Goal: Task Accomplishment & Management: Manage account settings

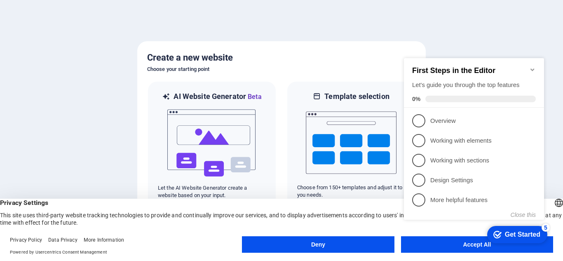
click at [465, 245] on div "checkmark Get Started 5 First Steps in the Editor Let's guide you through the t…" at bounding box center [475, 148] width 150 height 196
click at [470, 245] on div "checkmark Get Started 5 First Steps in the Editor Let's guide you through the t…" at bounding box center [475, 148] width 150 height 196
click at [515, 232] on div "Get Started" at bounding box center [522, 234] width 35 height 7
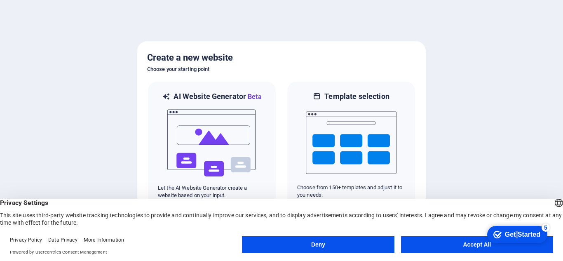
click at [475, 239] on button "Accept All" at bounding box center [477, 244] width 152 height 16
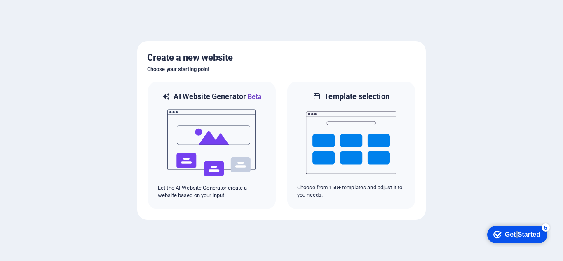
click at [517, 231] on div "Get Started" at bounding box center [522, 234] width 35 height 7
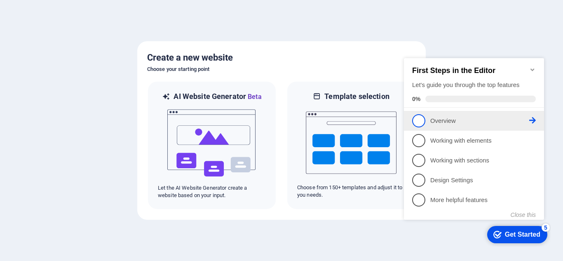
click at [451, 114] on link "1 Overview - incomplete" at bounding box center [474, 120] width 124 height 13
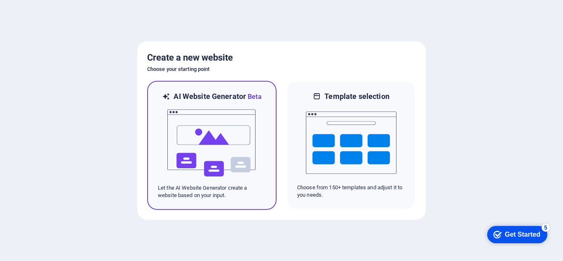
click at [247, 148] on img at bounding box center [211, 143] width 91 height 82
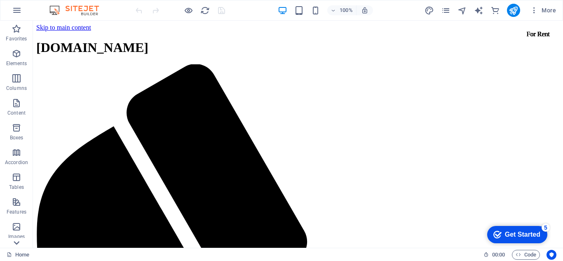
click at [16, 241] on icon at bounding box center [17, 243] width 12 height 12
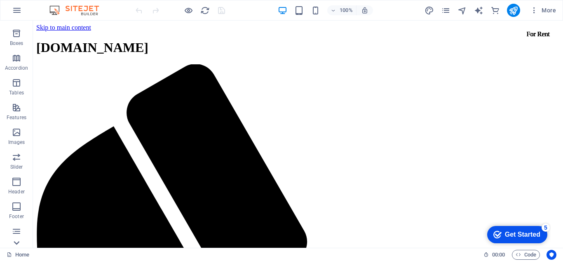
scroll to position [168, 0]
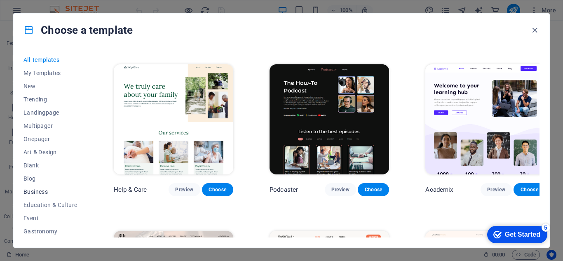
scroll to position [925, 0]
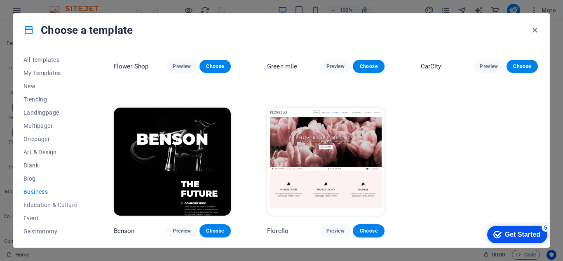
scroll to position [32, 0]
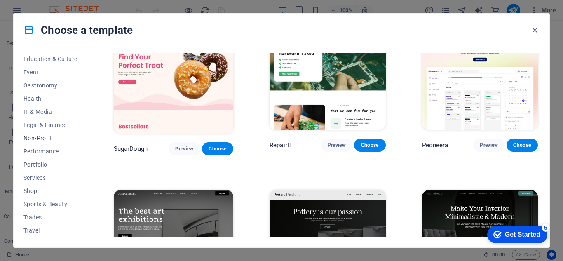
scroll to position [159, 0]
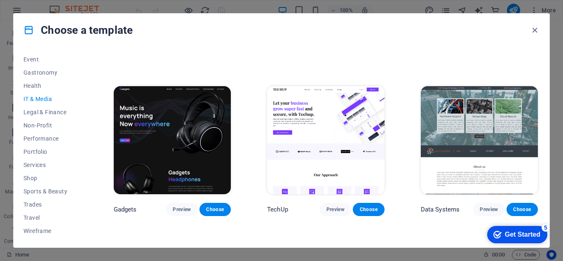
scroll to position [0, 0]
